Goal: Complete application form

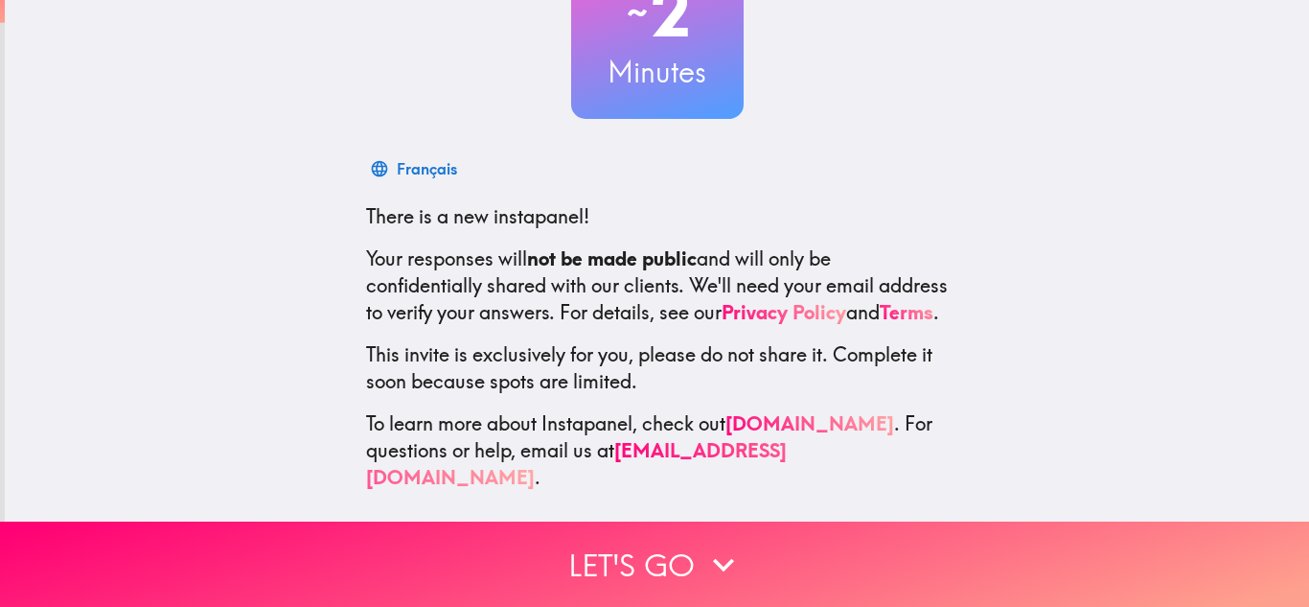
scroll to position [191, 0]
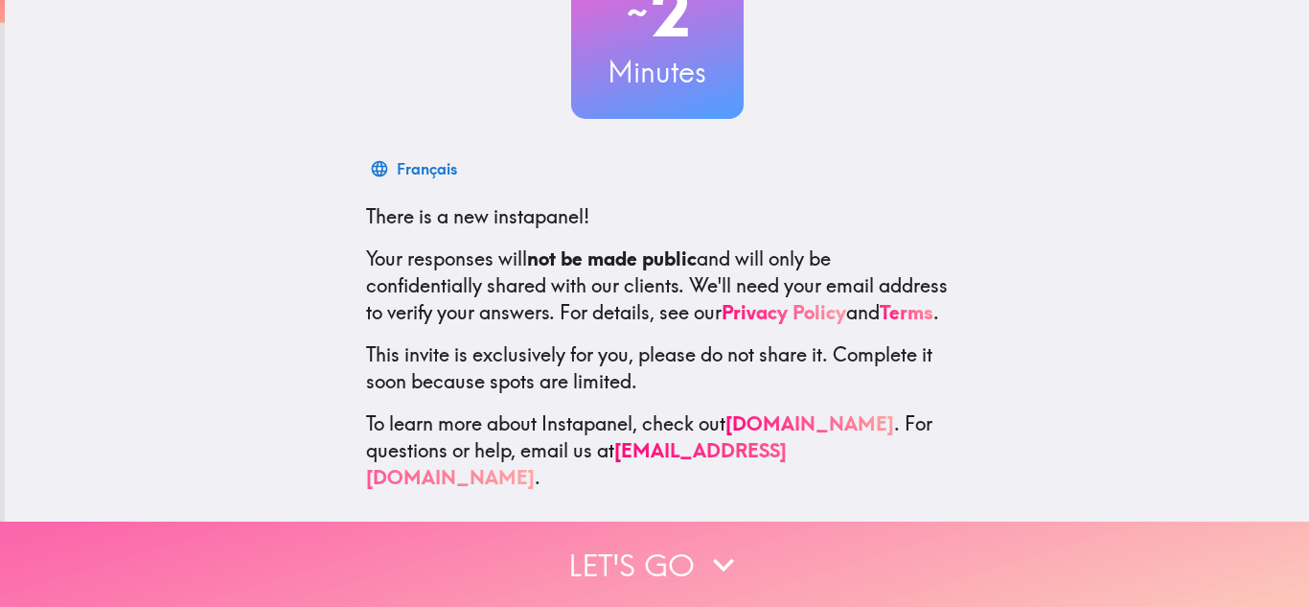
click at [602, 552] on button "Let's go" at bounding box center [654, 563] width 1309 height 85
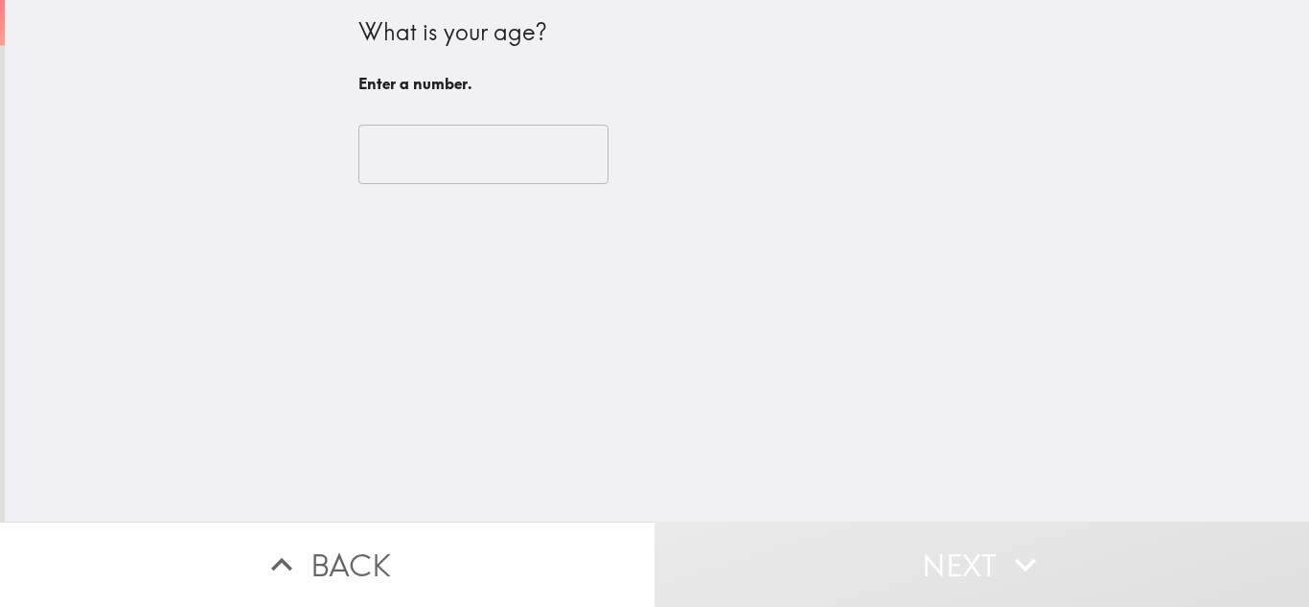
click at [466, 148] on input "number" at bounding box center [483, 154] width 250 height 59
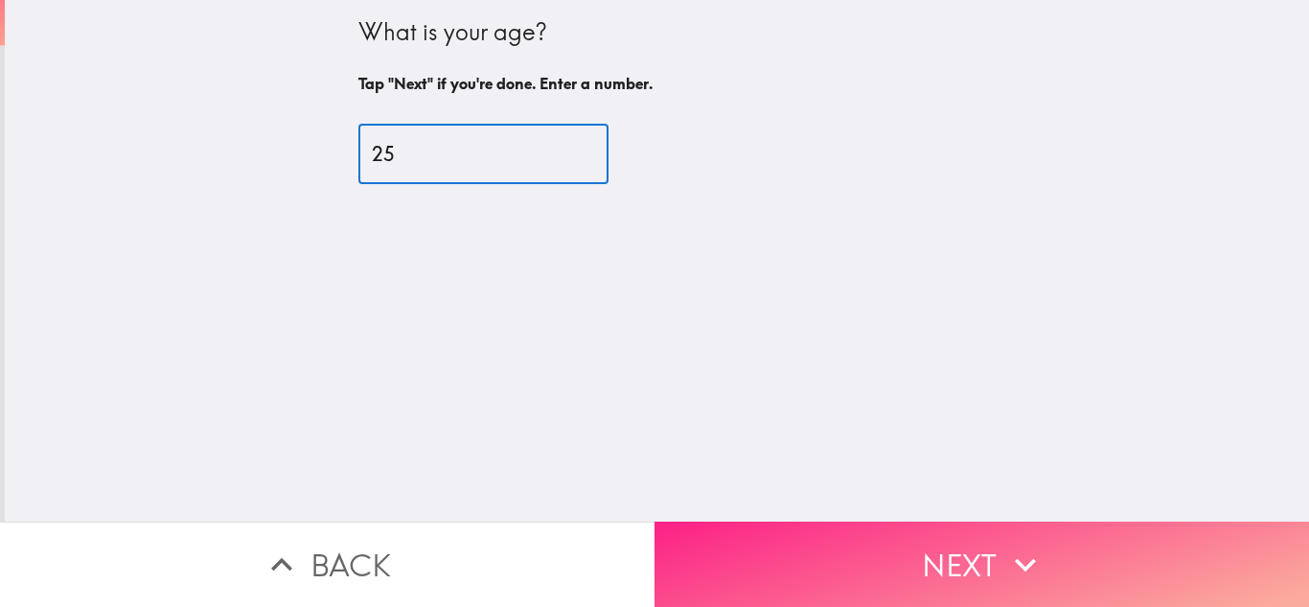
type input "25"
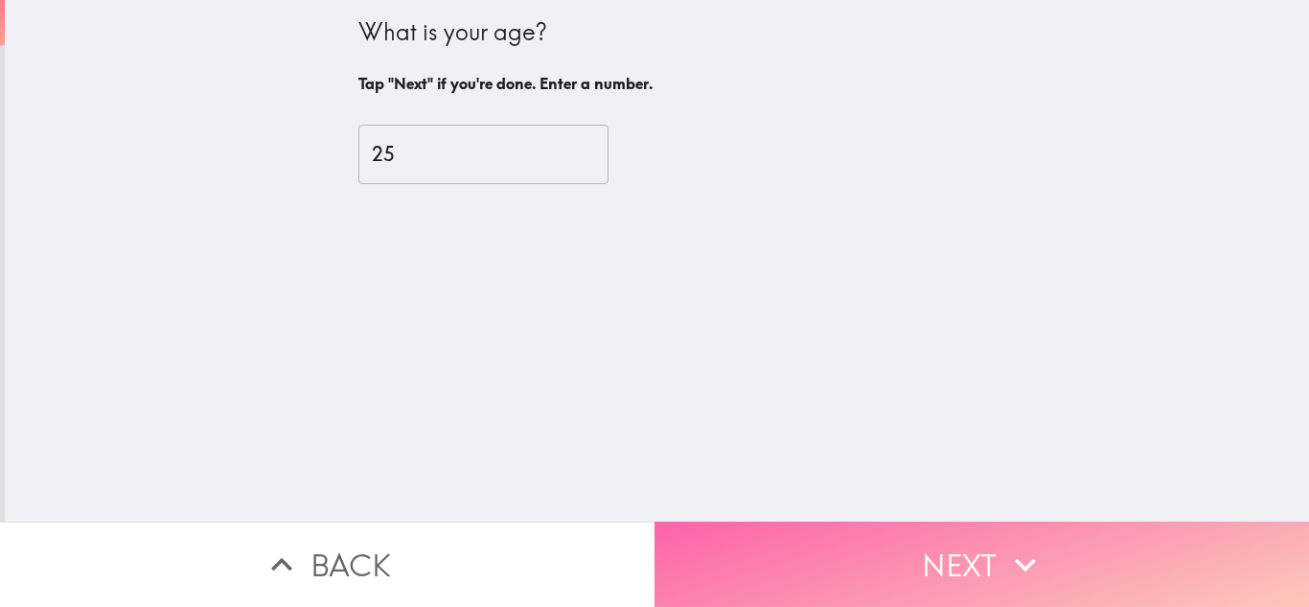
click at [779, 536] on button "Next" at bounding box center [981, 563] width 654 height 85
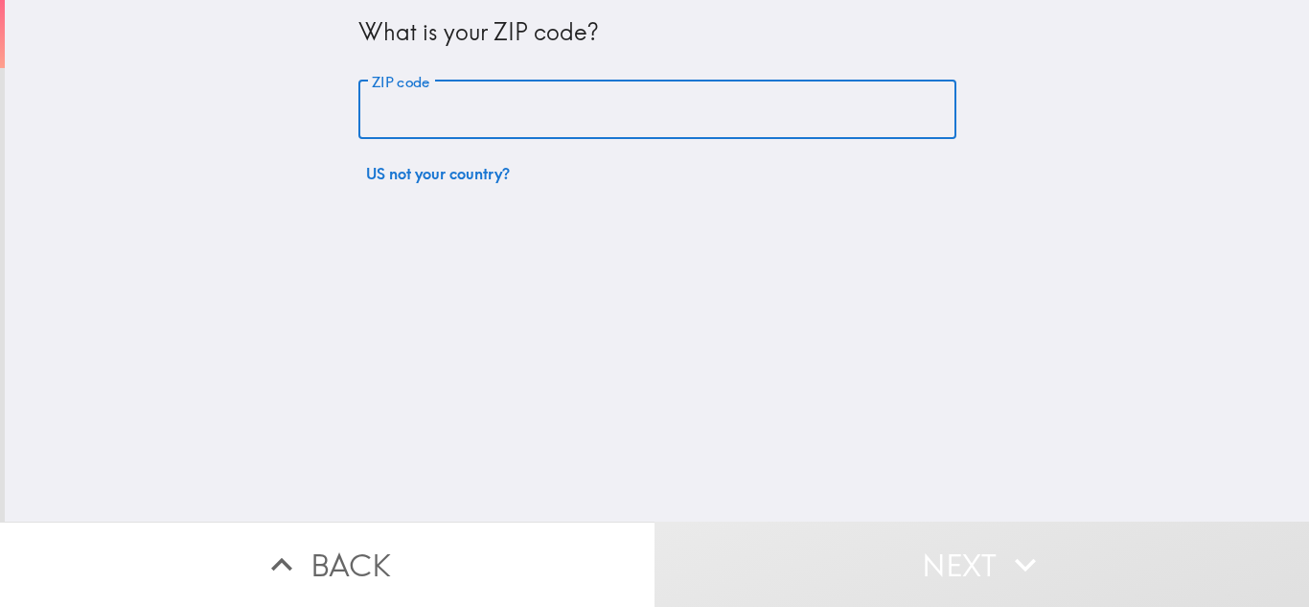
click at [475, 125] on input "ZIP code" at bounding box center [657, 109] width 598 height 59
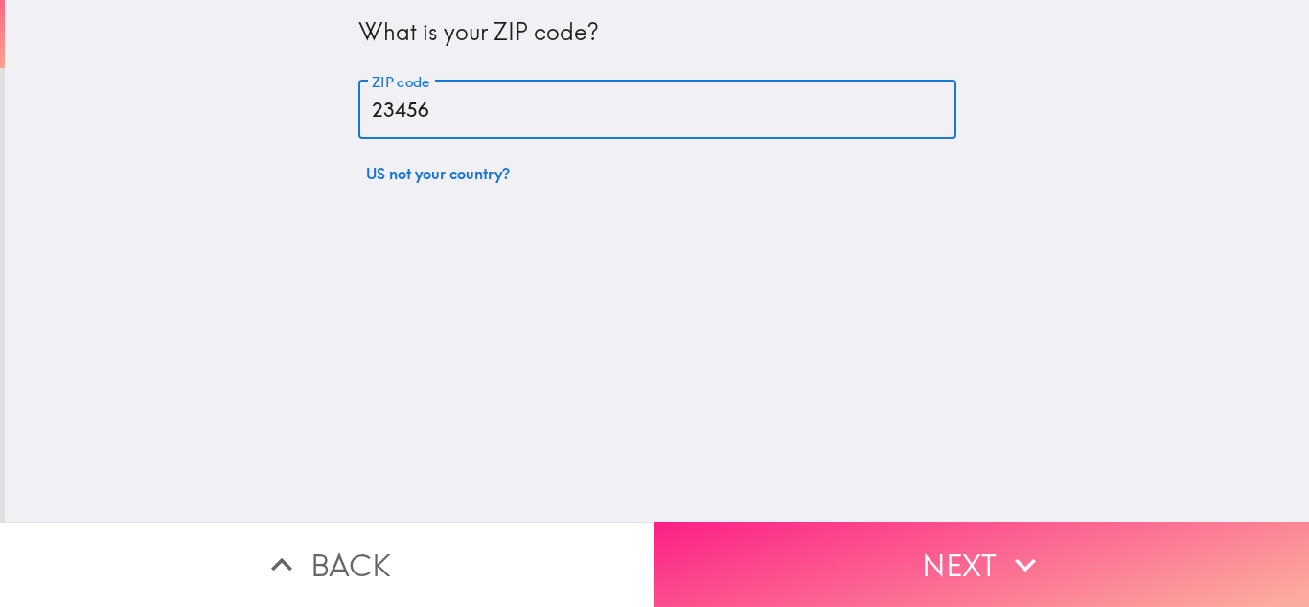
type input "23456"
click at [898, 569] on button "Next" at bounding box center [981, 563] width 654 height 85
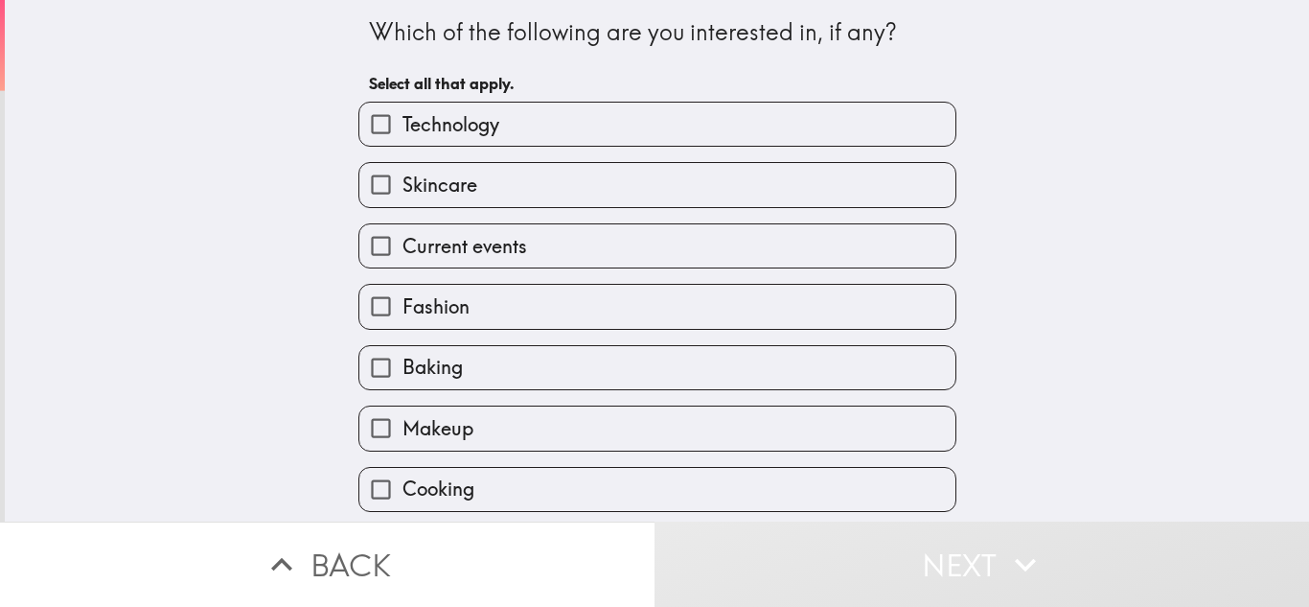
click at [507, 122] on label "Technology" at bounding box center [657, 124] width 596 height 43
click at [402, 122] on input "Technology" at bounding box center [380, 124] width 43 height 43
checkbox input "true"
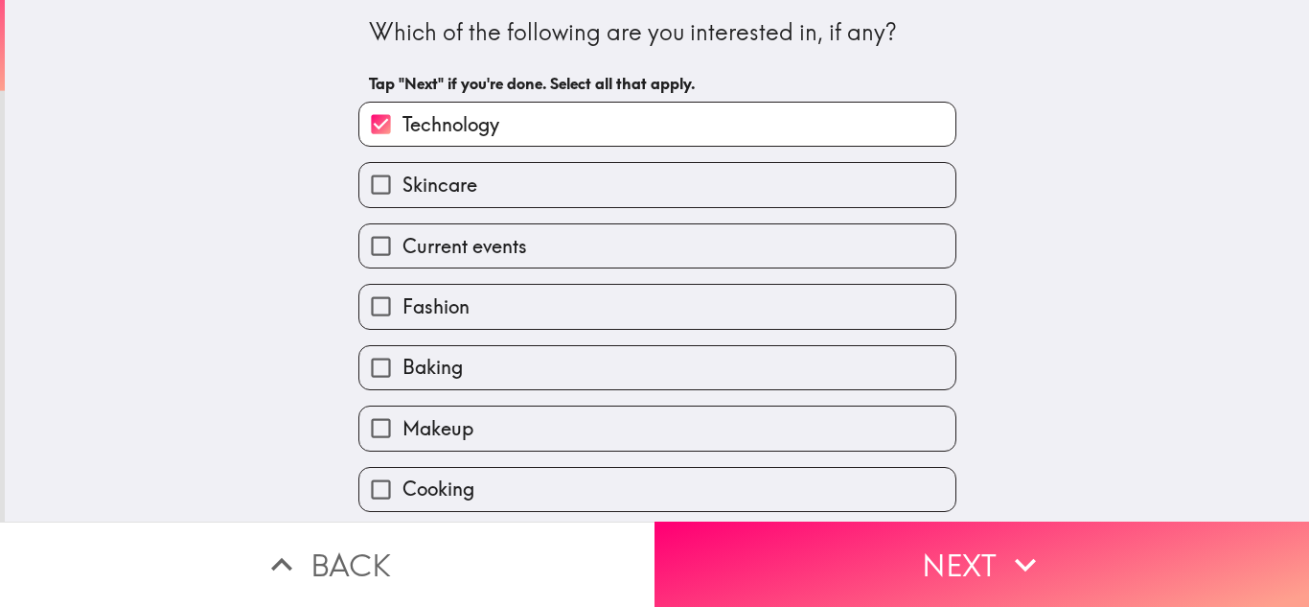
click at [513, 238] on span "Current events" at bounding box center [464, 246] width 125 height 27
click at [402, 238] on input "Current events" at bounding box center [380, 245] width 43 height 43
checkbox input "true"
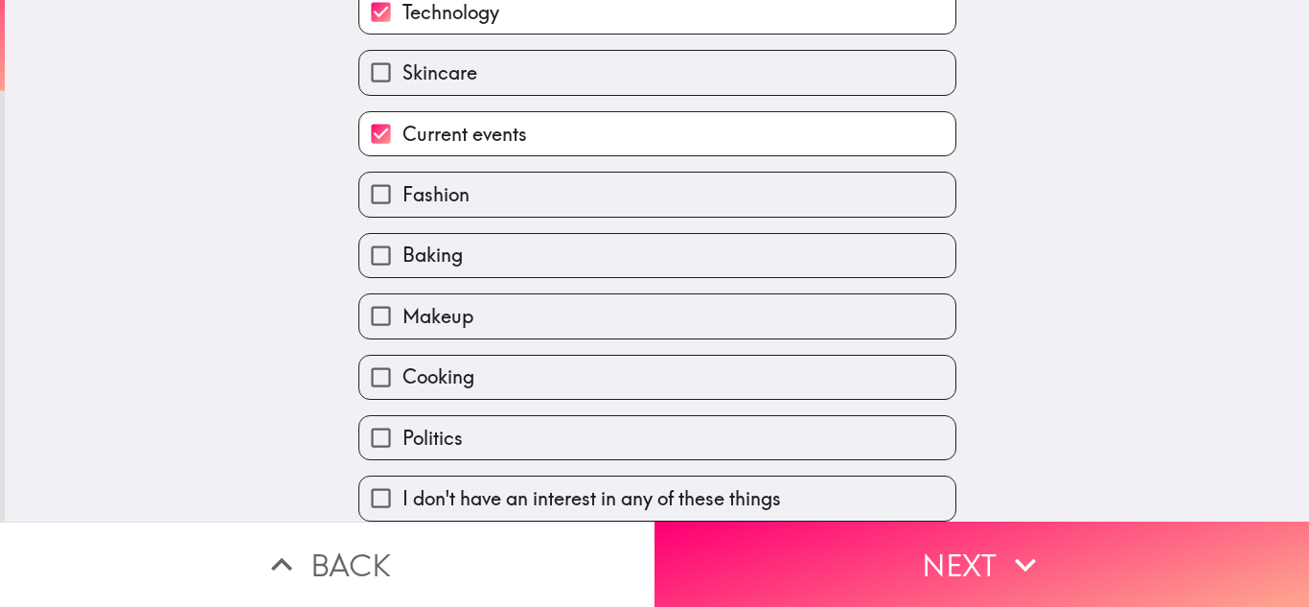
scroll to position [126, 0]
click at [489, 420] on label "Politics" at bounding box center [657, 437] width 596 height 43
click at [402, 420] on input "Politics" at bounding box center [380, 437] width 43 height 43
checkbox input "true"
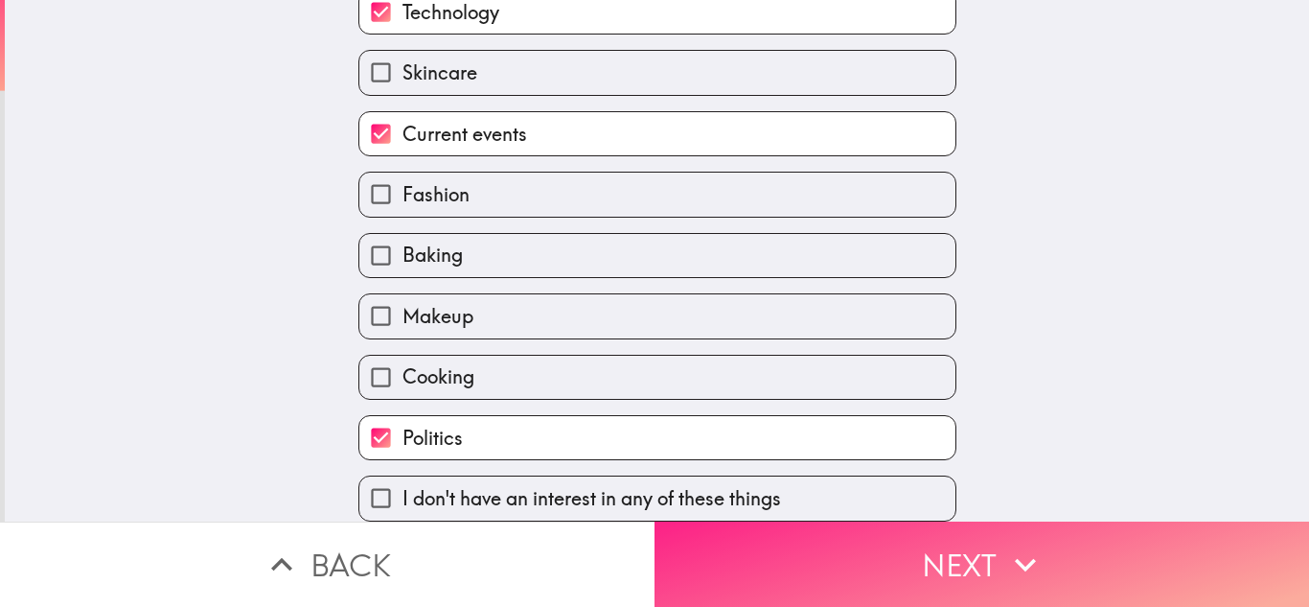
click at [694, 565] on button "Next" at bounding box center [981, 563] width 654 height 85
